Goal: Task Accomplishment & Management: Use online tool/utility

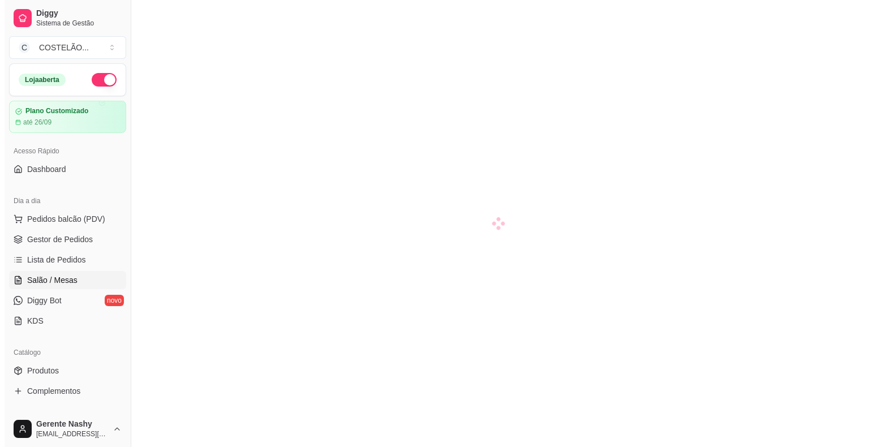
scroll to position [84, 0]
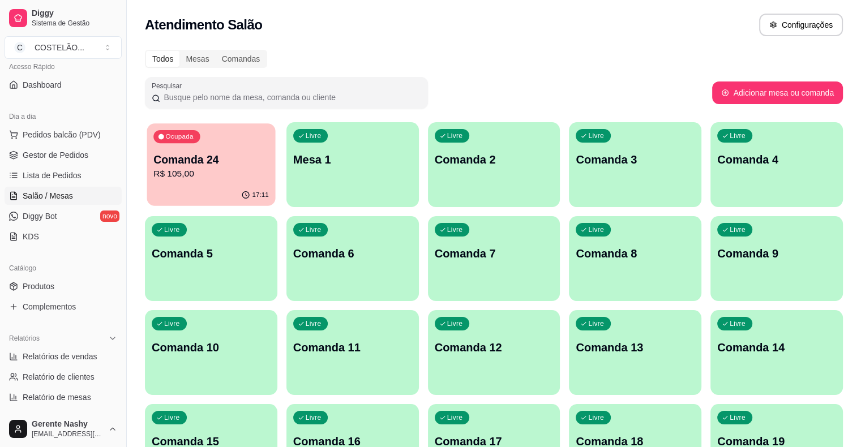
click at [202, 167] on p "Comanda 24" at bounding box center [210, 159] width 115 height 15
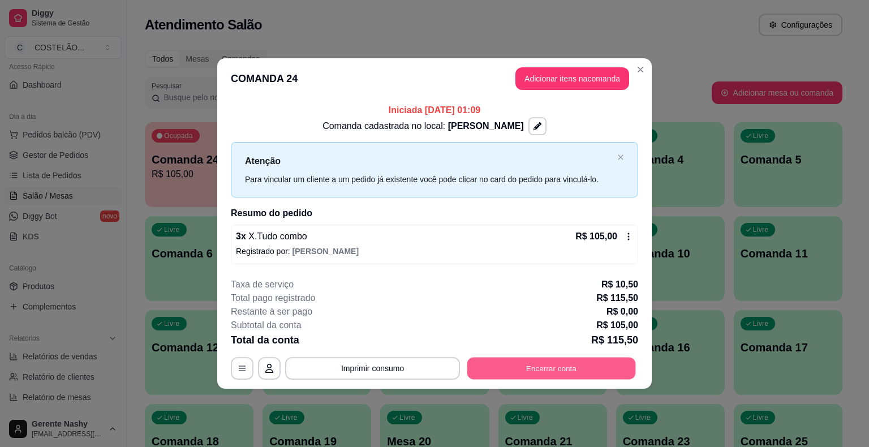
click at [529, 368] on button "Encerrar conta" at bounding box center [551, 368] width 169 height 22
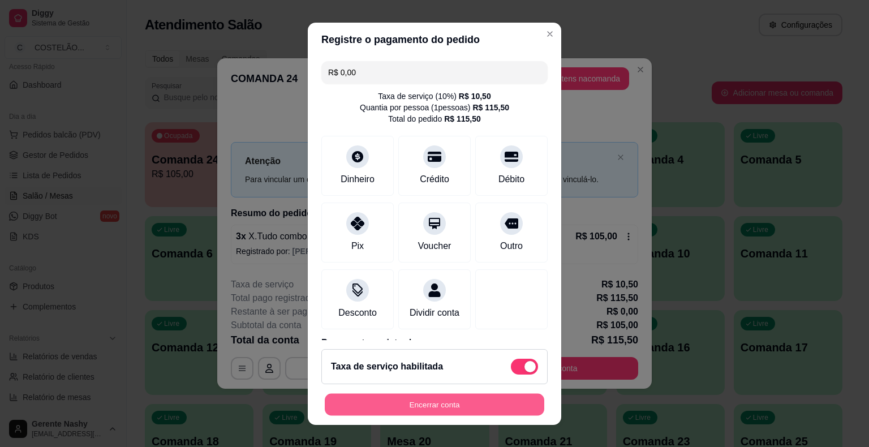
click at [450, 401] on button "Encerrar conta" at bounding box center [435, 404] width 220 height 22
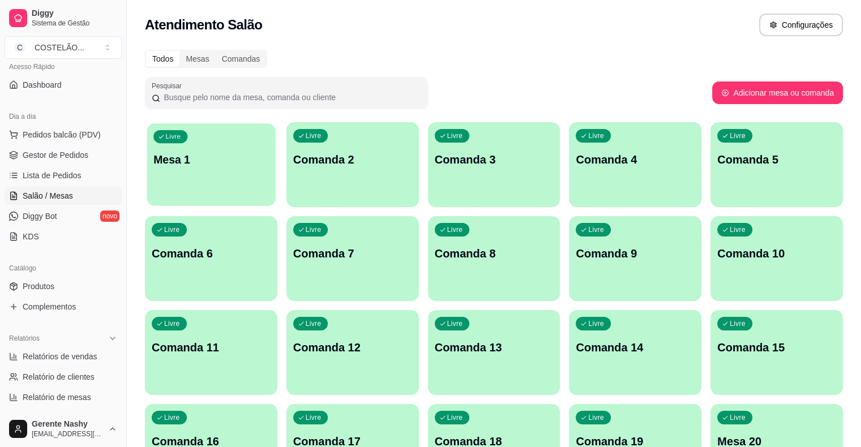
click at [220, 183] on div "Livre Mesa 1" at bounding box center [211, 157] width 128 height 69
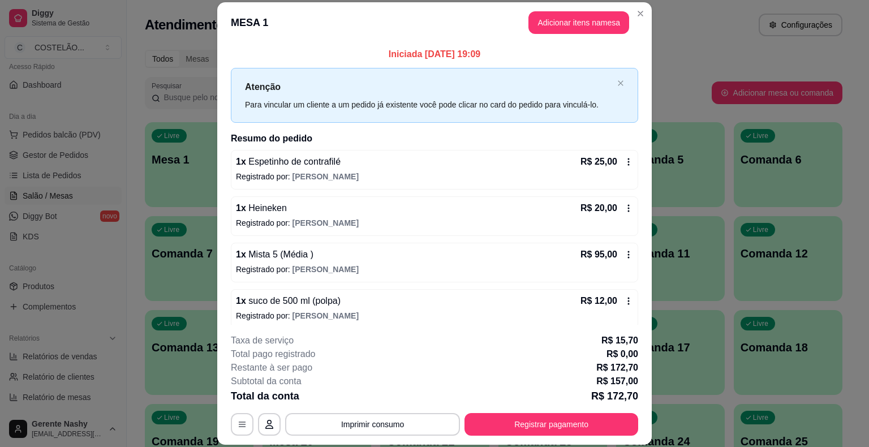
click at [624, 160] on icon at bounding box center [628, 161] width 9 height 9
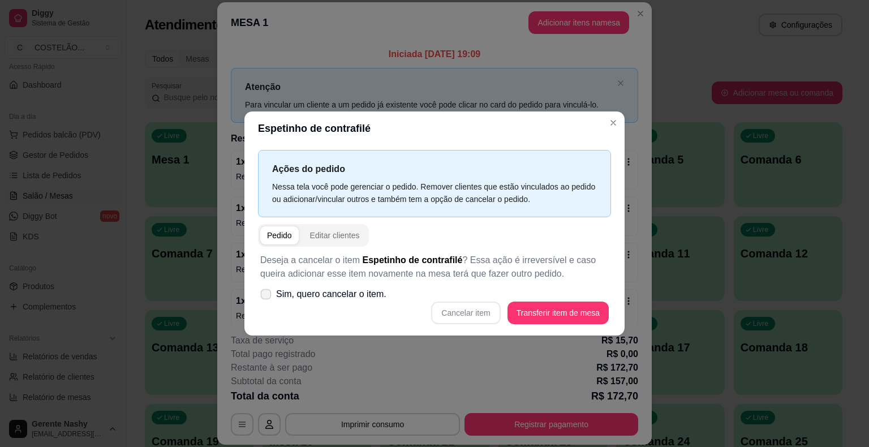
click at [272, 289] on label "Sim, quero cancelar o item." at bounding box center [323, 294] width 135 height 23
click at [267, 296] on input "Sim, quero cancelar o item." at bounding box center [263, 299] width 7 height 7
checkbox input "true"
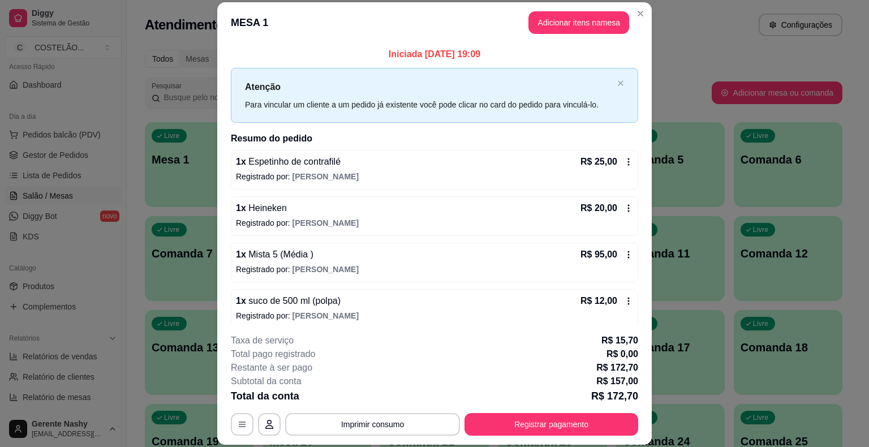
click at [624, 204] on icon at bounding box center [628, 208] width 9 height 9
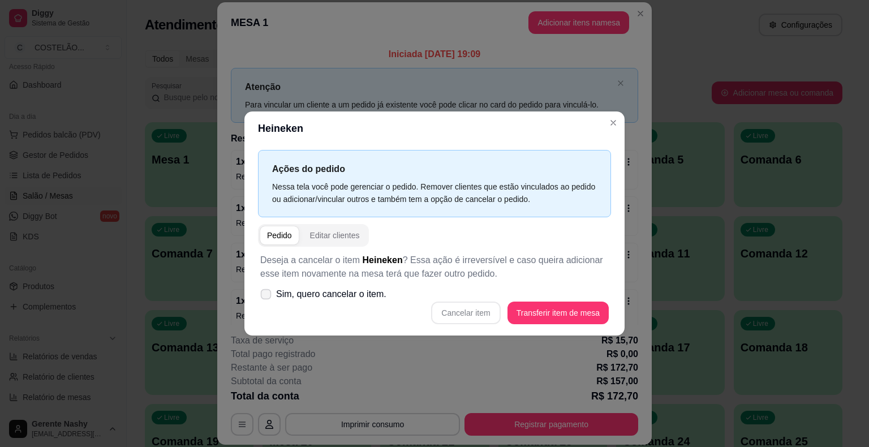
click at [270, 292] on icon at bounding box center [265, 294] width 8 height 6
click at [267, 296] on input "Sim, quero cancelar o item." at bounding box center [263, 299] width 7 height 7
checkbox input "true"
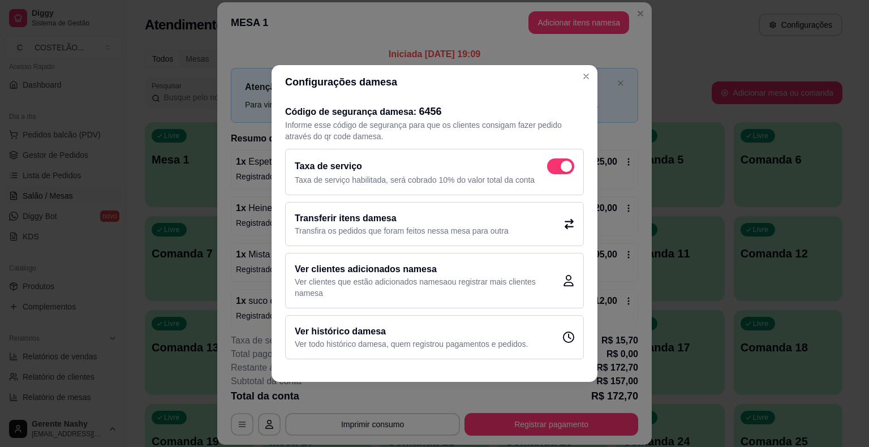
click at [392, 230] on p "Transfira os pedidos que foram feitos nessa mesa para outra" at bounding box center [402, 230] width 214 height 11
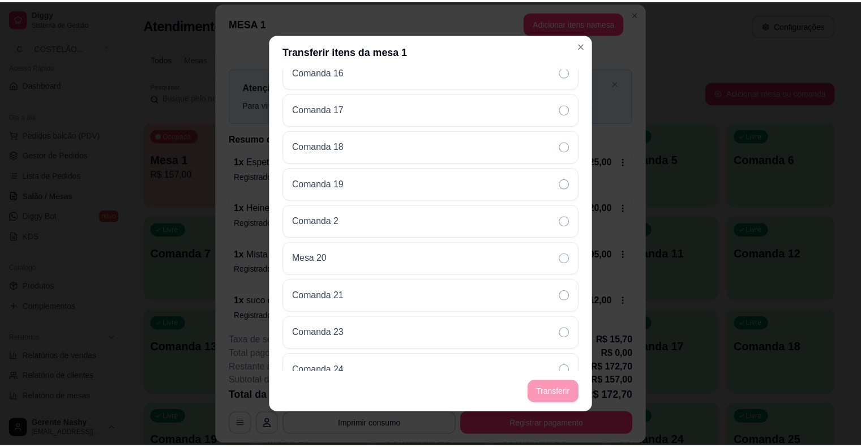
scroll to position [432, 0]
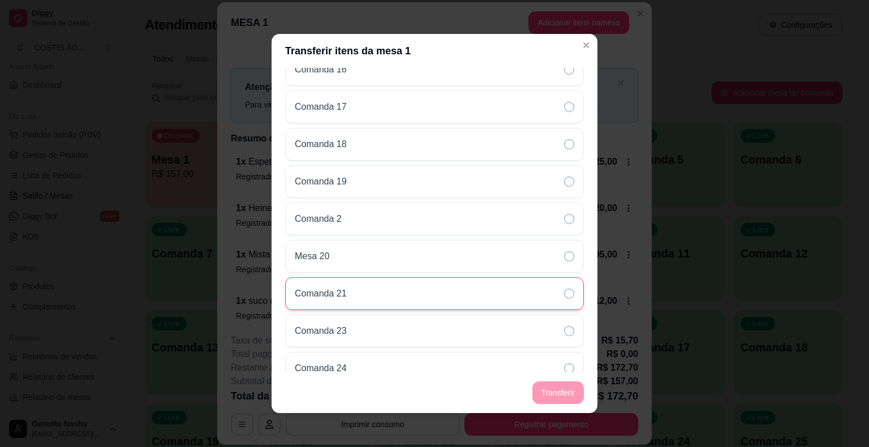
click at [469, 285] on div "Comanda 21" at bounding box center [434, 293] width 299 height 33
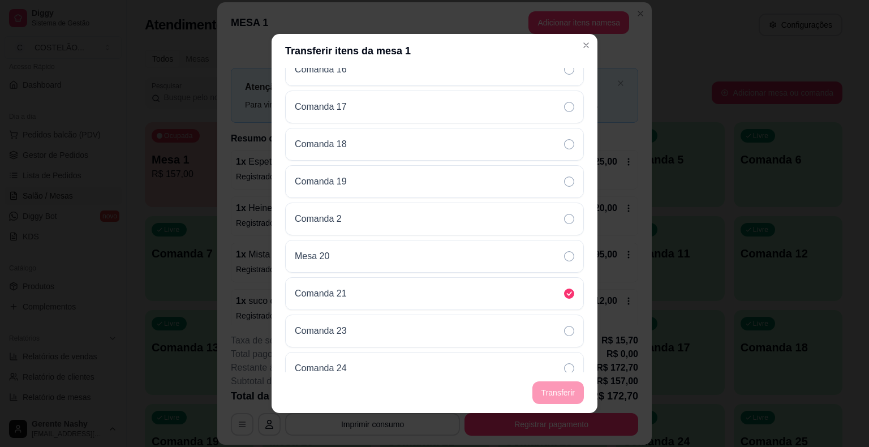
click at [562, 393] on footer "Transferir" at bounding box center [435, 392] width 326 height 41
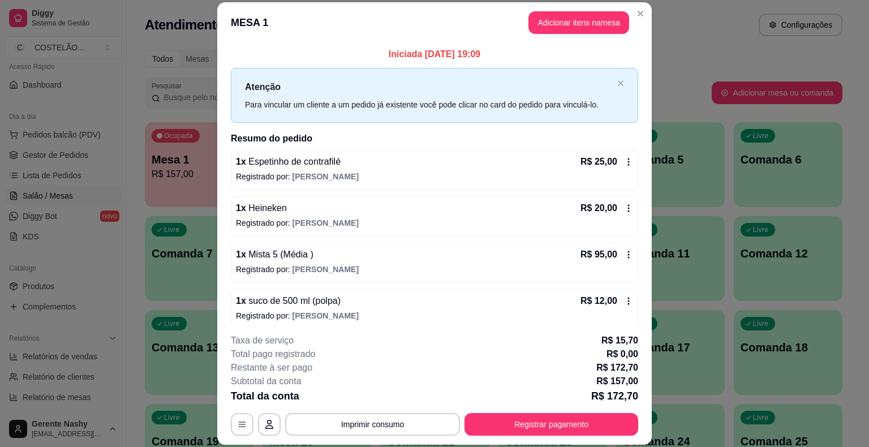
click at [624, 162] on icon at bounding box center [628, 161] width 9 height 9
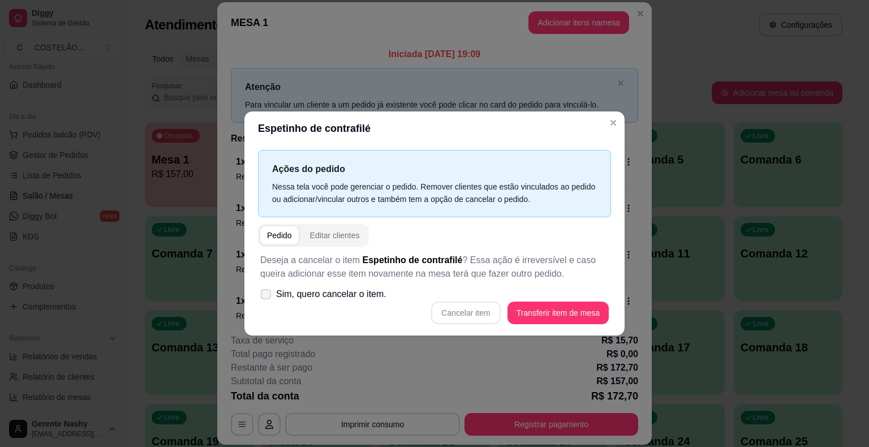
click at [272, 296] on label "Sim, quero cancelar o item." at bounding box center [323, 294] width 135 height 23
click at [267, 296] on input "Sim, quero cancelar o item." at bounding box center [263, 299] width 7 height 7
checkbox input "true"
click at [488, 317] on button "Cancelar item" at bounding box center [465, 313] width 67 height 22
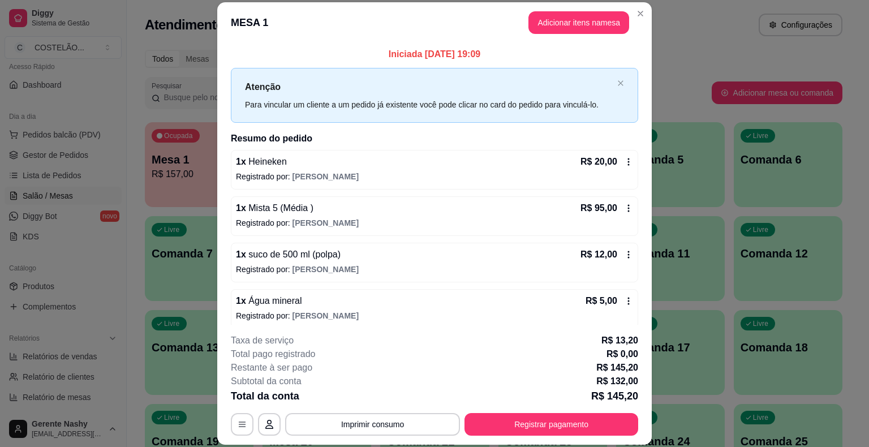
click at [624, 158] on icon at bounding box center [628, 161] width 9 height 9
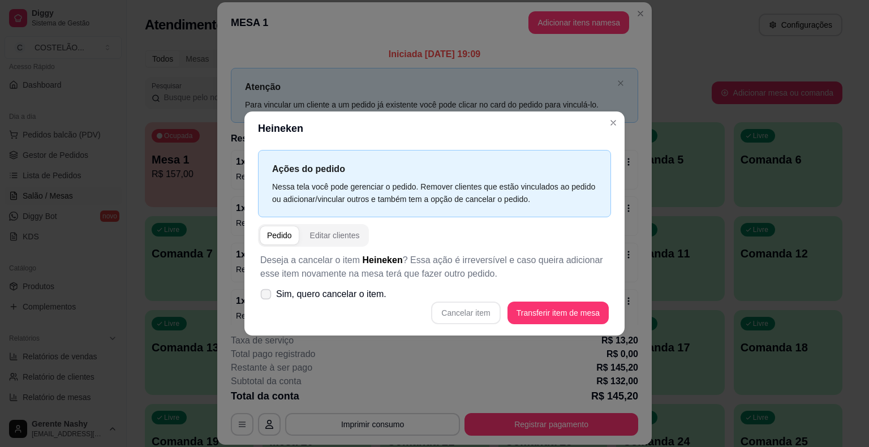
click at [263, 295] on icon at bounding box center [265, 294] width 8 height 6
click at [263, 296] on input "Sim, quero cancelar o item." at bounding box center [263, 299] width 7 height 7
checkbox input "true"
click at [463, 316] on button "Cancelar item" at bounding box center [465, 313] width 67 height 22
